Goal: Task Accomplishment & Management: Use online tool/utility

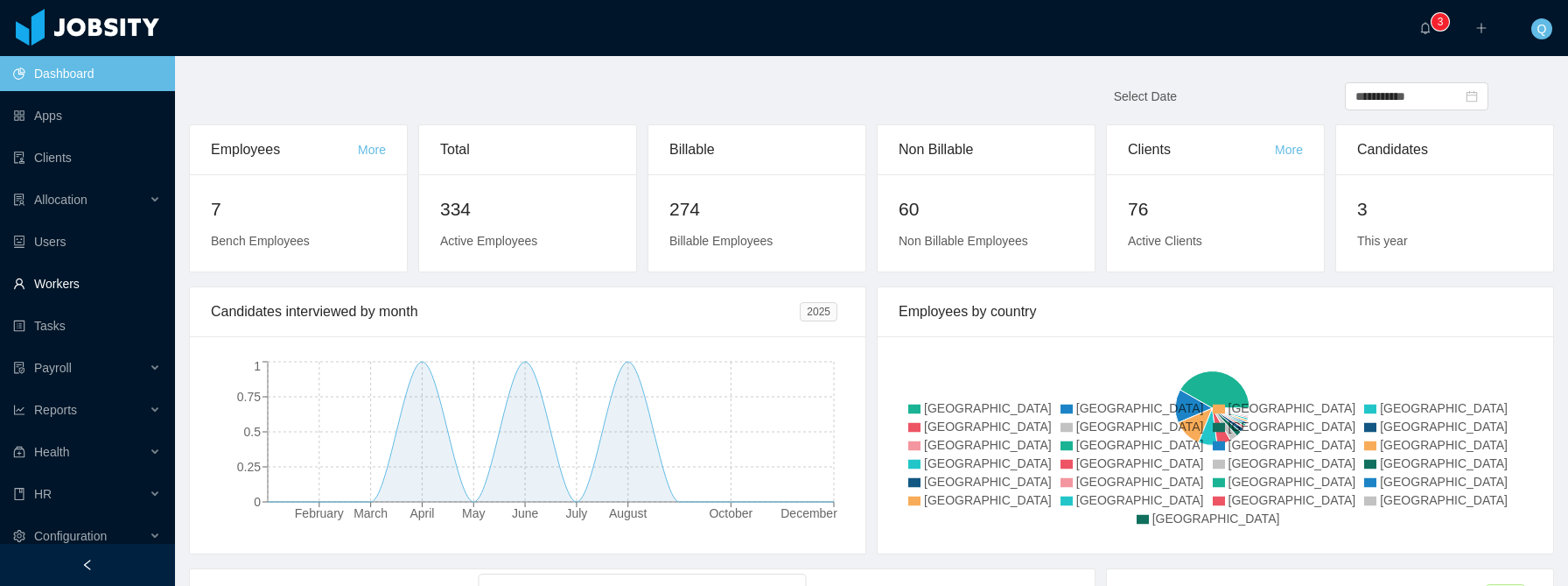
click at [97, 276] on link "Workers" at bounding box center [86, 283] width 148 height 35
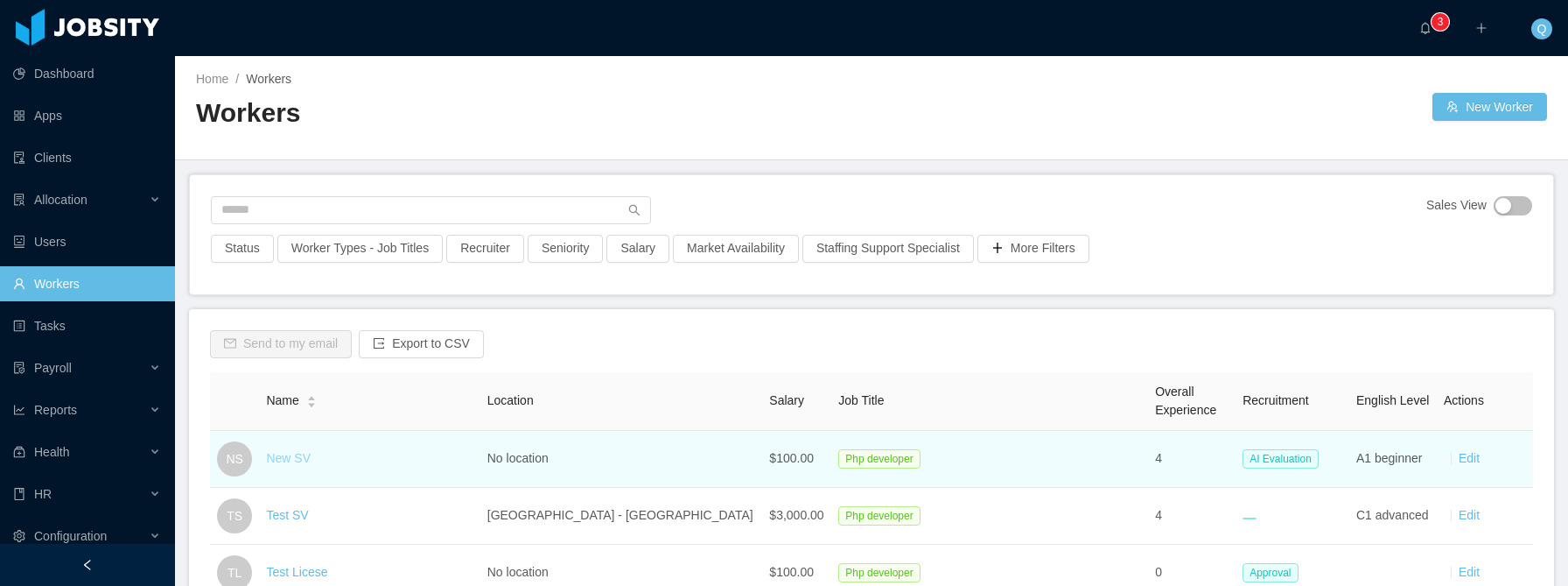
click at [295, 455] on link "New SV" at bounding box center [288, 457] width 44 height 14
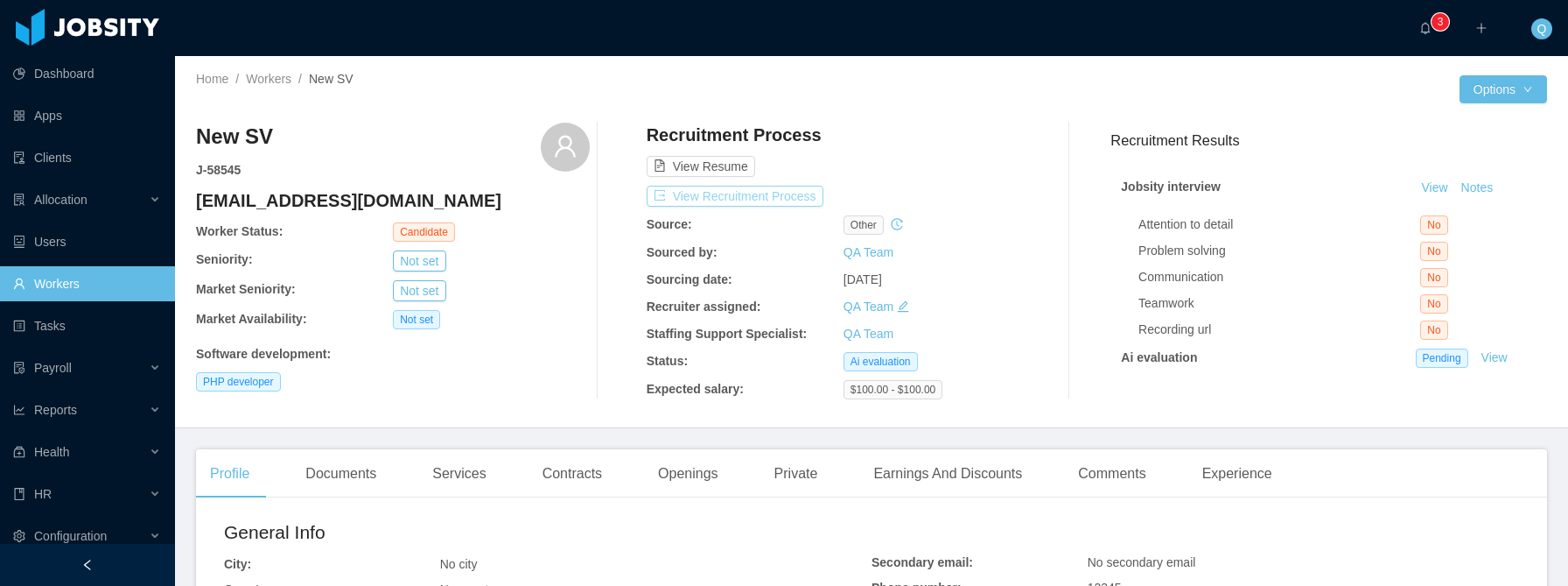
click at [754, 196] on button "View Recruitment Process" at bounding box center [735, 196] width 177 height 21
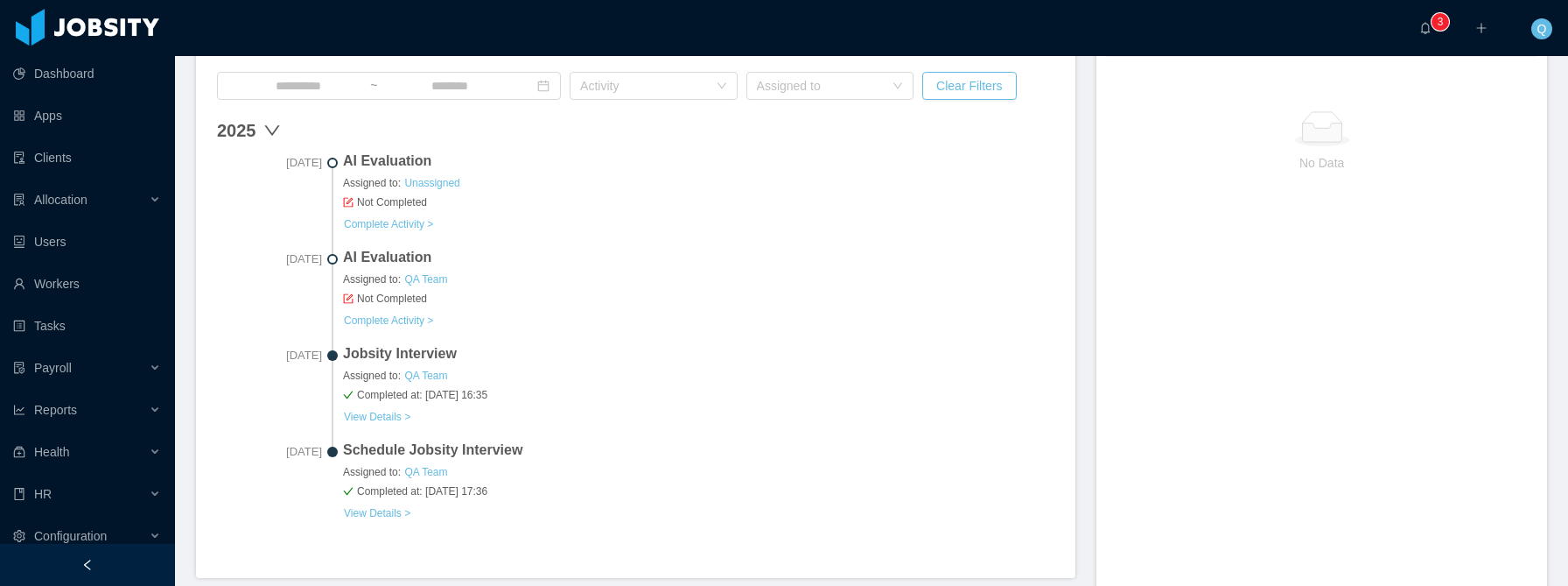
scroll to position [530, 0]
click at [368, 413] on link "View Details >" at bounding box center [377, 417] width 69 height 14
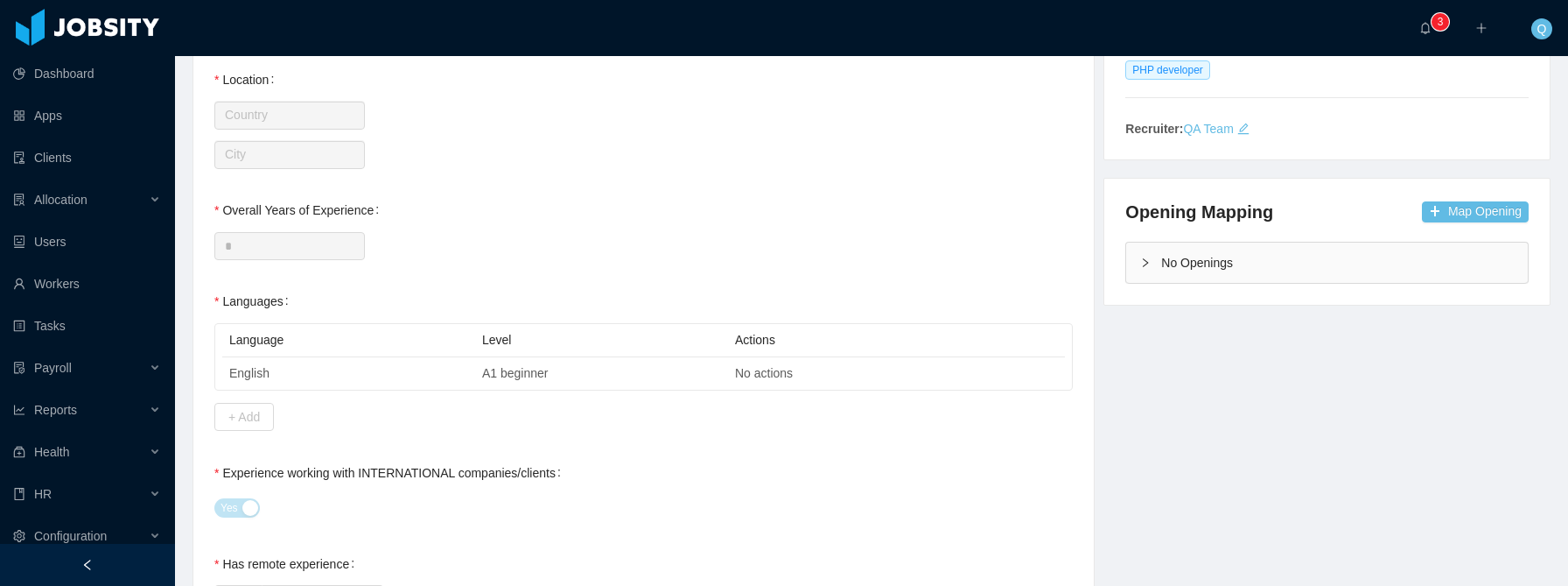
scroll to position [311, 0]
click at [1457, 209] on button "Map Opening" at bounding box center [1476, 211] width 107 height 21
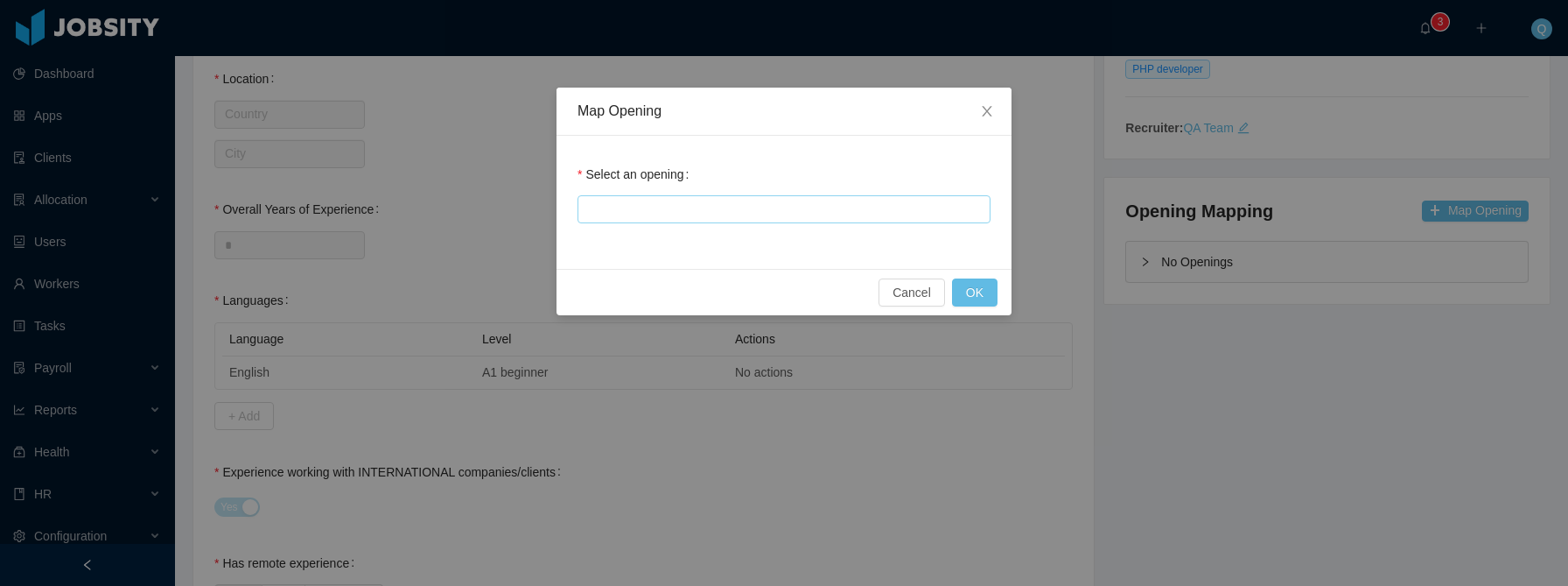
click at [881, 218] on div at bounding box center [781, 210] width 398 height 26
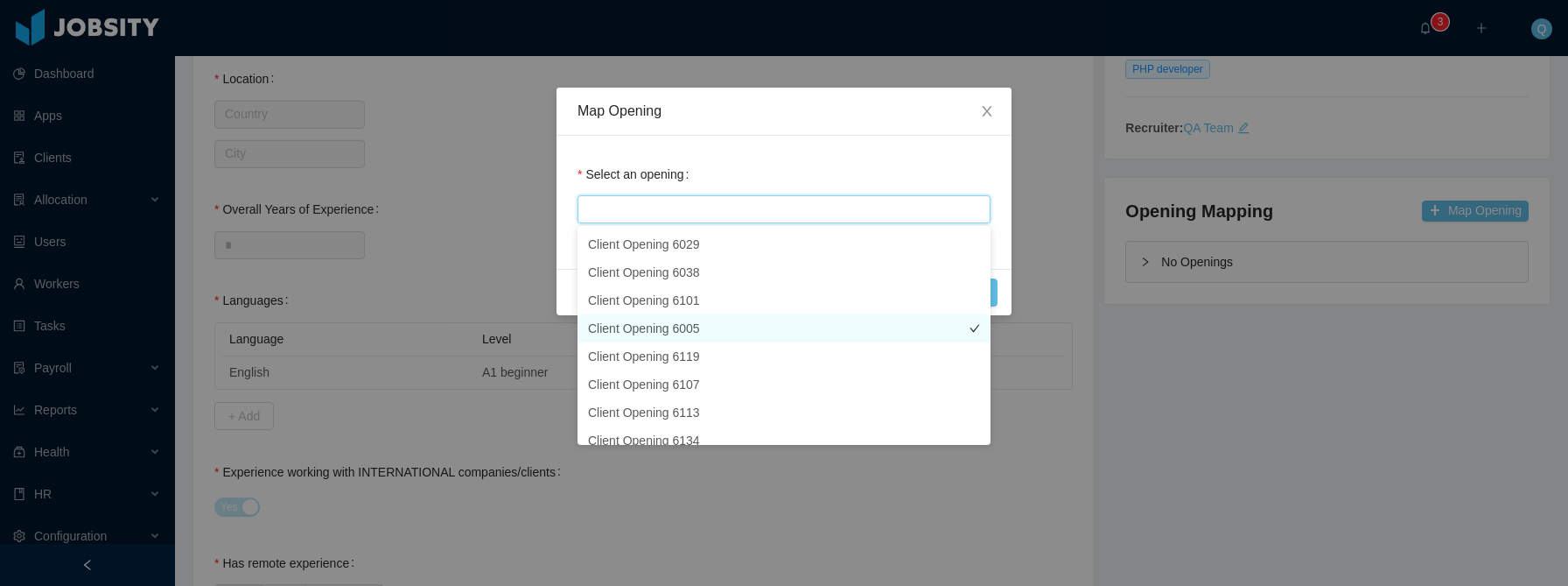
scroll to position [448, 0]
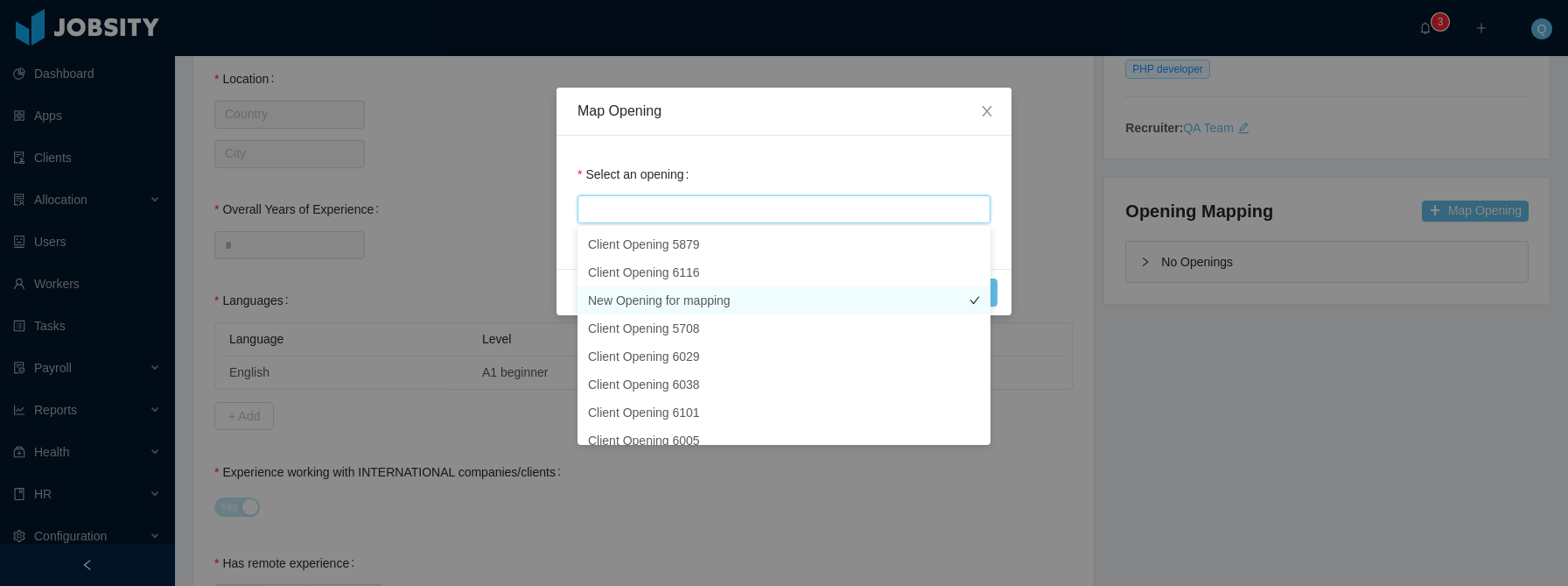
click at [812, 302] on li "New Opening for mapping" at bounding box center [783, 300] width 413 height 28
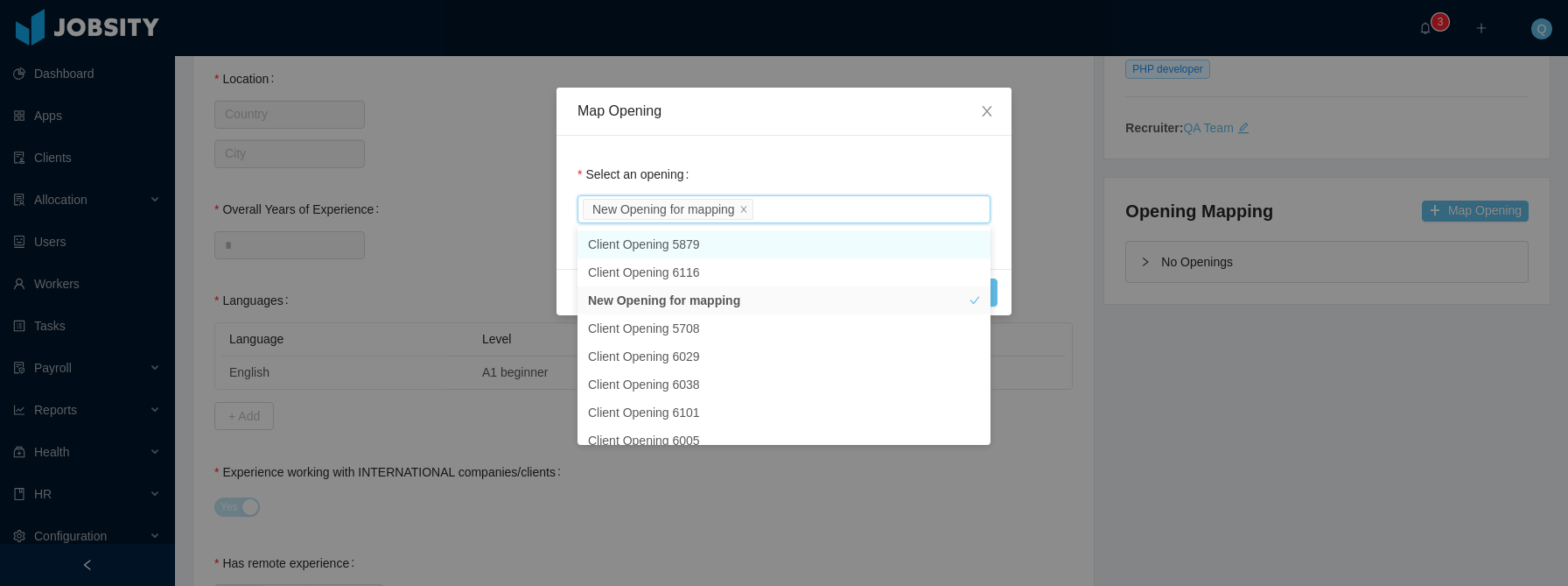
scroll to position [424, 0]
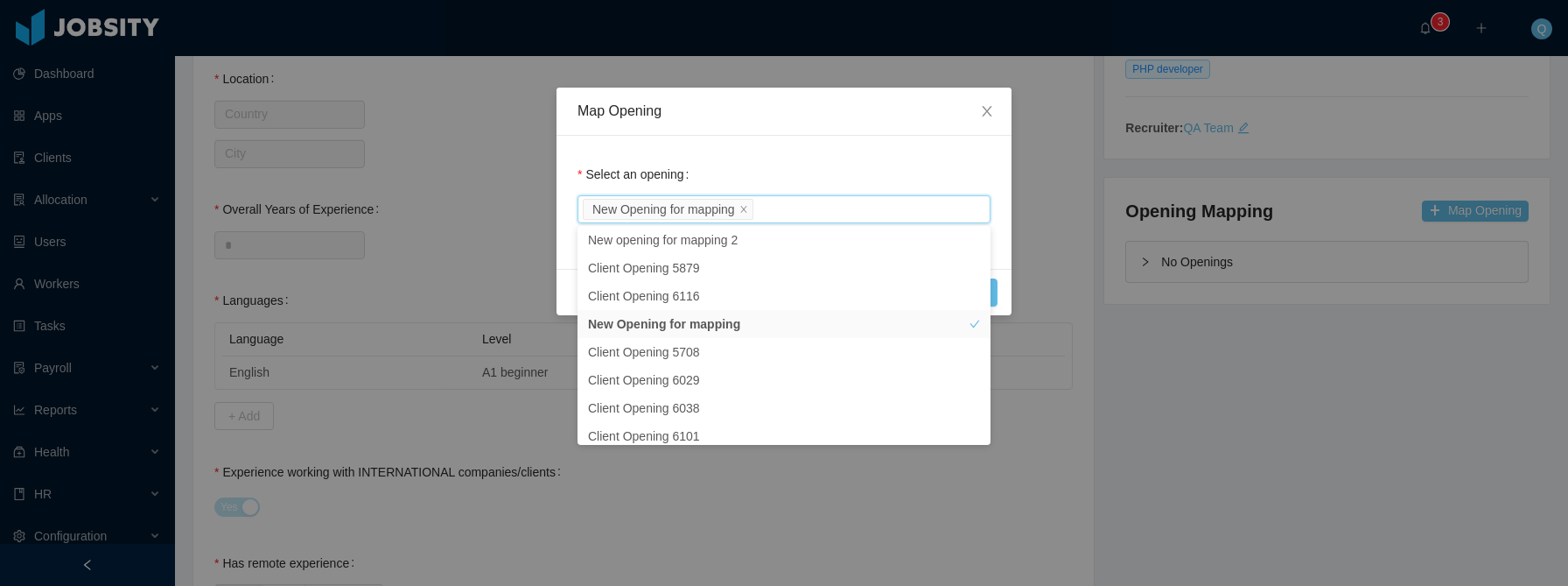
click at [843, 165] on div "Select an opening New Opening for mapping" at bounding box center [783, 192] width 413 height 70
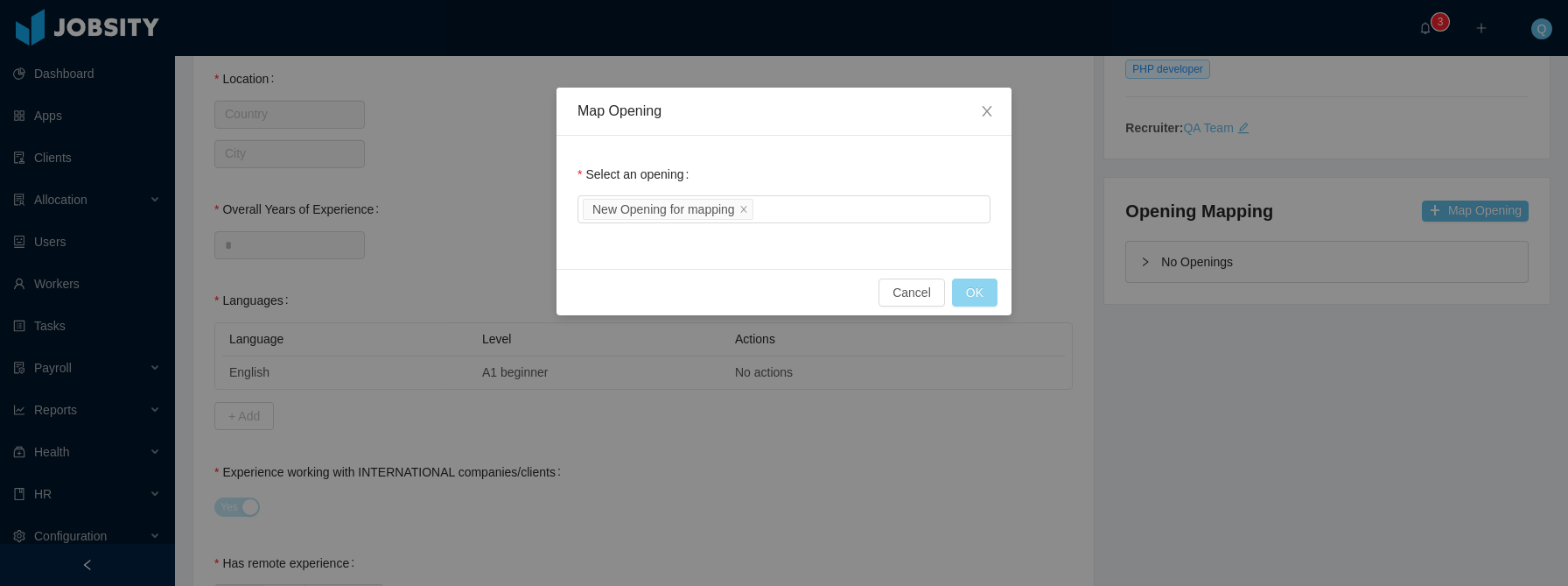
click at [980, 300] on button "OK" at bounding box center [975, 293] width 45 height 28
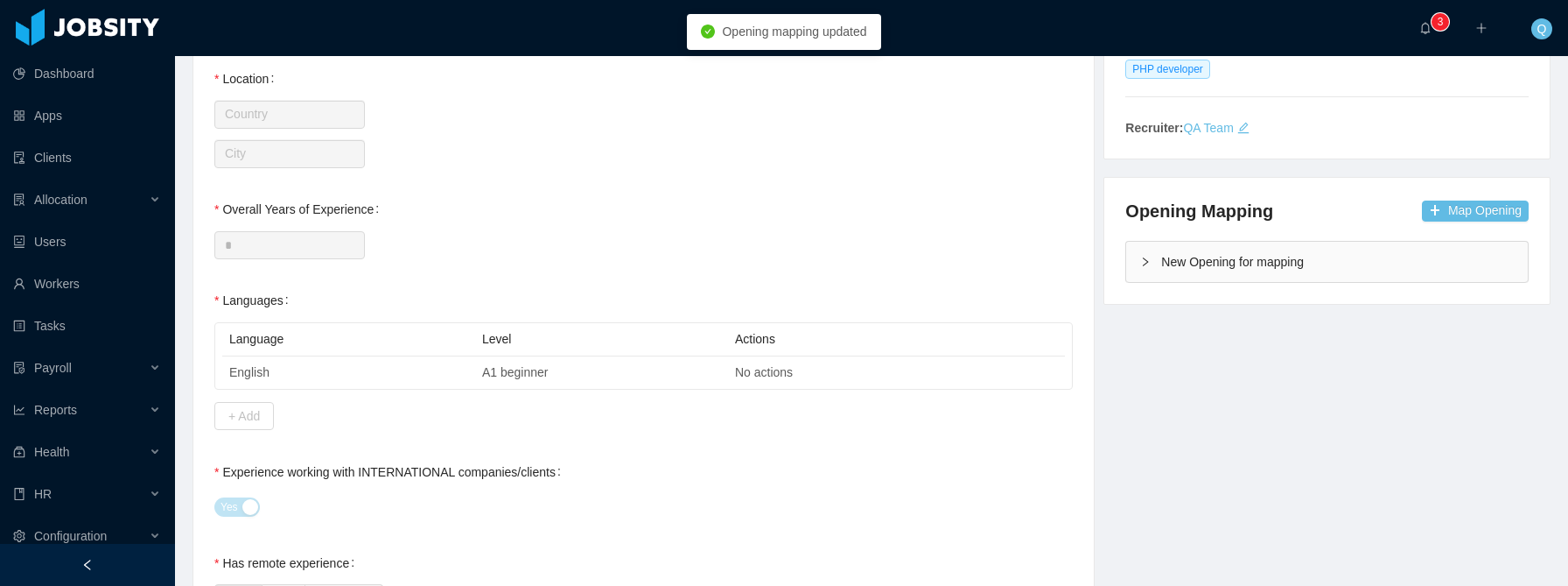
click at [1140, 261] on icon "icon: right" at bounding box center [1145, 261] width 10 height 10
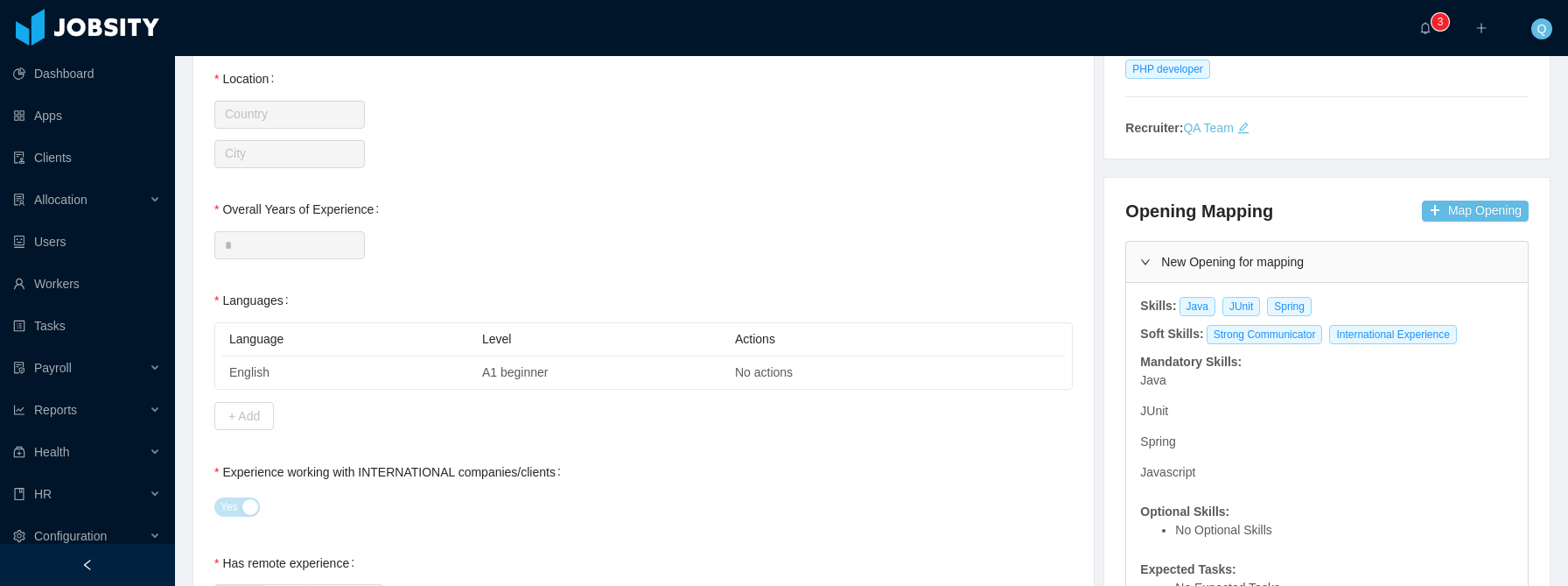
click at [1140, 261] on icon "icon: right" at bounding box center [1145, 261] width 10 height 10
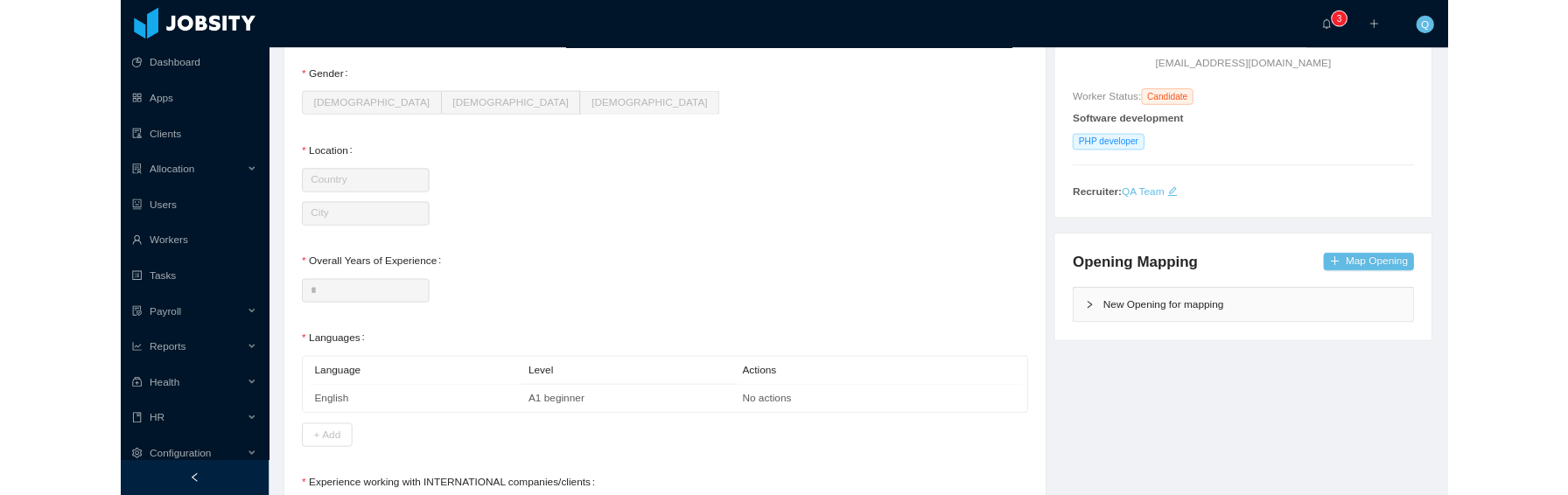
scroll to position [0, 0]
